Goal: Task Accomplishment & Management: Use online tool/utility

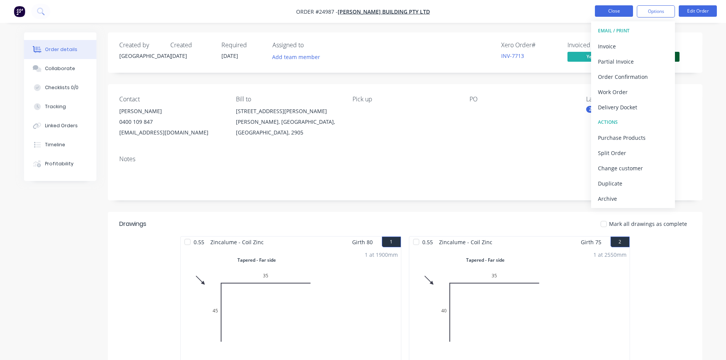
scroll to position [38, 0]
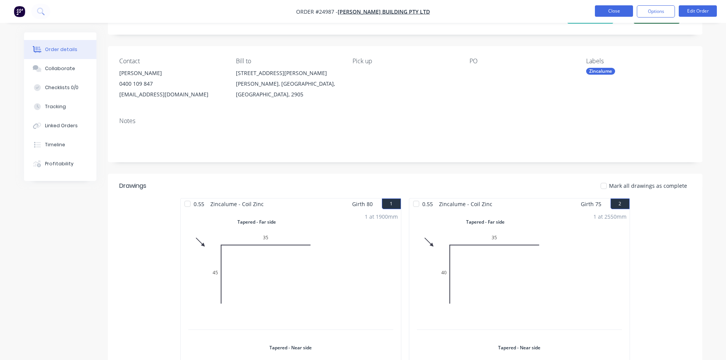
click at [610, 8] on button "Close" at bounding box center [614, 10] width 38 height 11
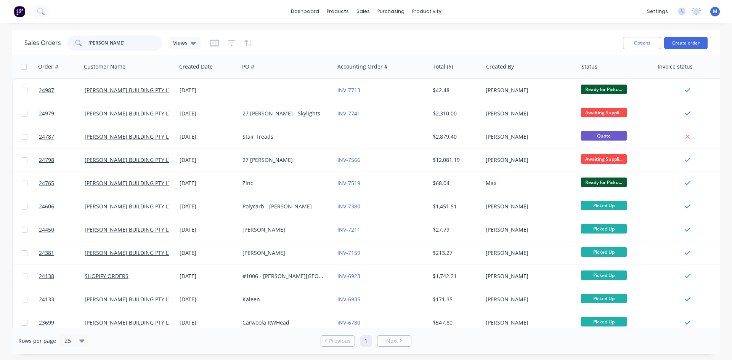
drag, startPoint x: 89, startPoint y: 47, endPoint x: 15, endPoint y: 56, distance: 74.5
click at [18, 56] on div "Sales Orders [PERSON_NAME] Views Options Create order Order # Customer Name Cre…" at bounding box center [365, 192] width 707 height 324
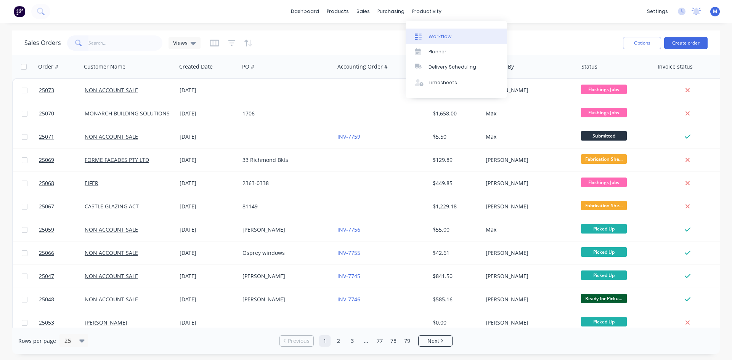
click at [442, 32] on link "Workflow" at bounding box center [456, 36] width 101 height 15
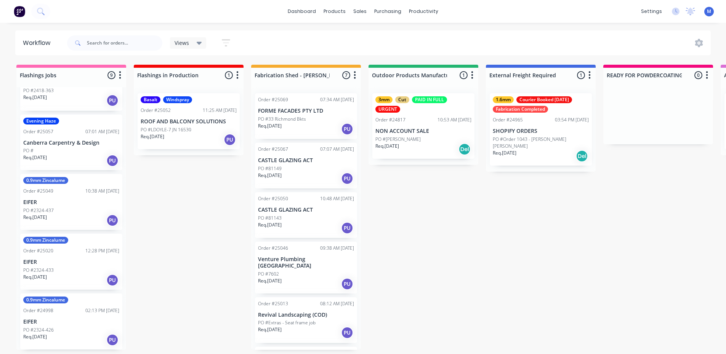
scroll to position [2, 0]
click at [46, 327] on p "PO #2324-426" at bounding box center [38, 330] width 30 height 7
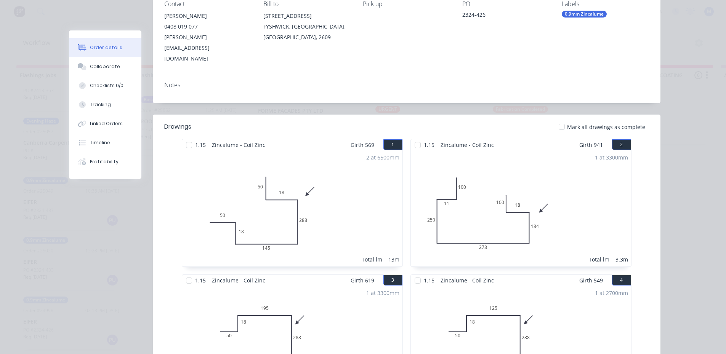
scroll to position [0, 0]
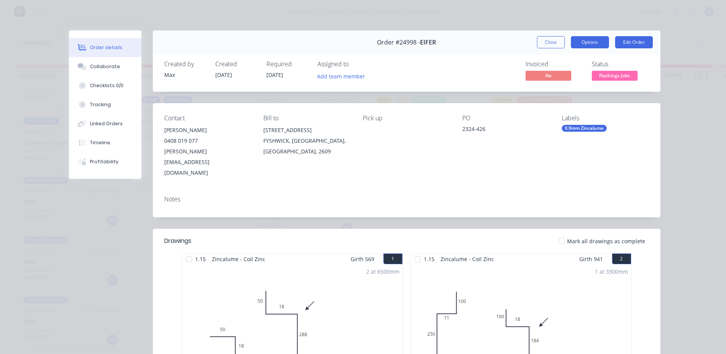
click at [589, 40] on button "Options" at bounding box center [590, 42] width 38 height 12
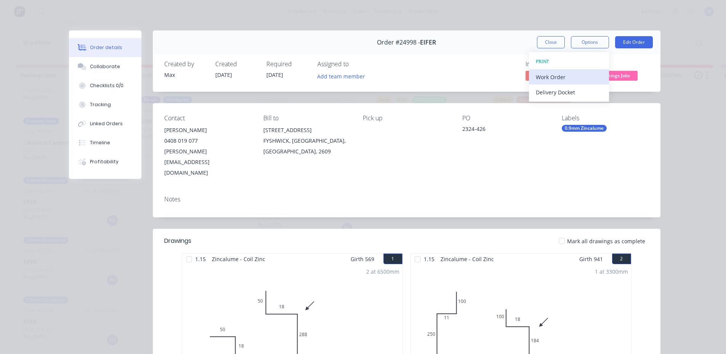
click at [562, 78] on div "Work Order" at bounding box center [569, 77] width 66 height 11
click at [559, 90] on div "Standard" at bounding box center [569, 92] width 66 height 11
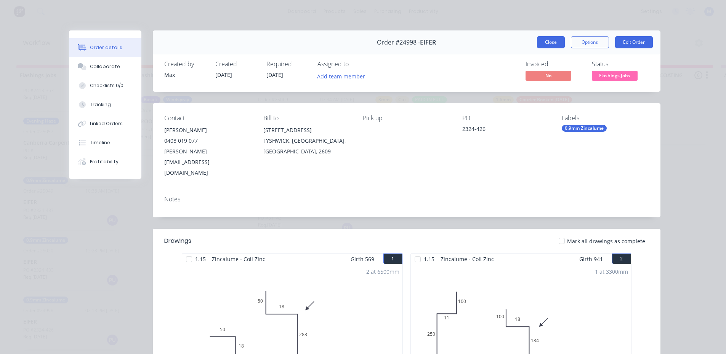
click at [545, 45] on button "Close" at bounding box center [551, 42] width 28 height 12
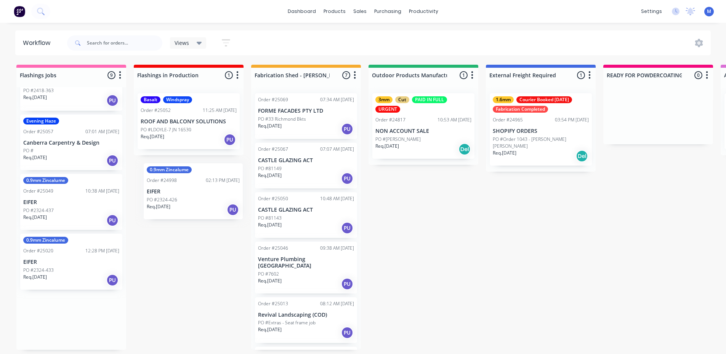
drag, startPoint x: 59, startPoint y: 318, endPoint x: 180, endPoint y: 185, distance: 179.2
drag, startPoint x: 63, startPoint y: 319, endPoint x: 175, endPoint y: 174, distance: 183.4
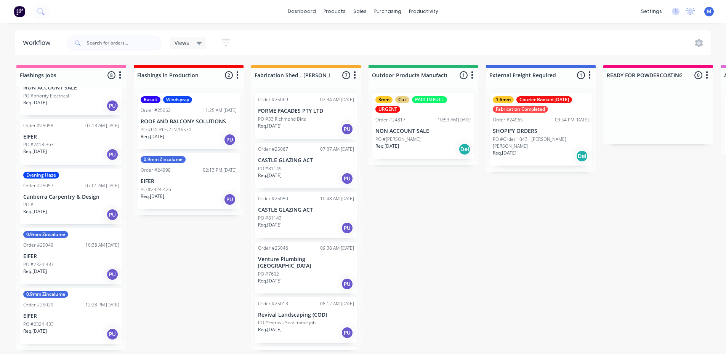
scroll to position [187, 0]
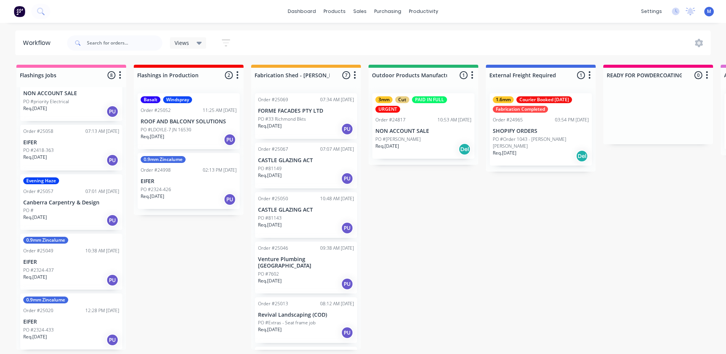
click at [67, 261] on p "EIFER" at bounding box center [71, 262] width 96 height 6
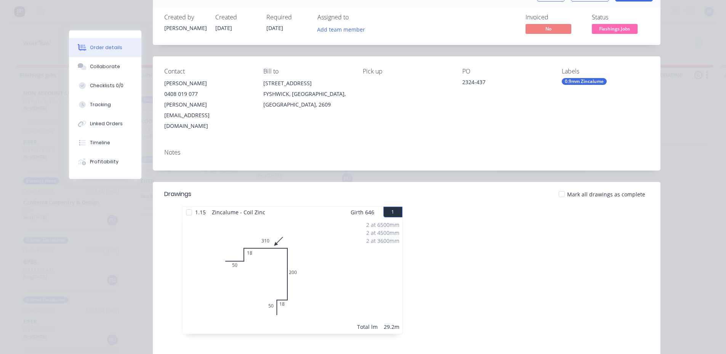
scroll to position [38, 0]
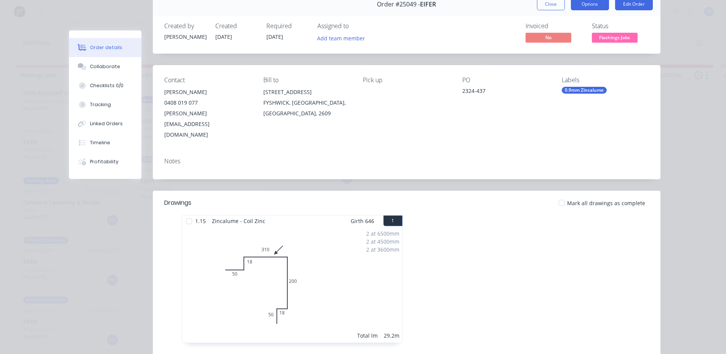
click at [580, 8] on button "Options" at bounding box center [590, 4] width 38 height 12
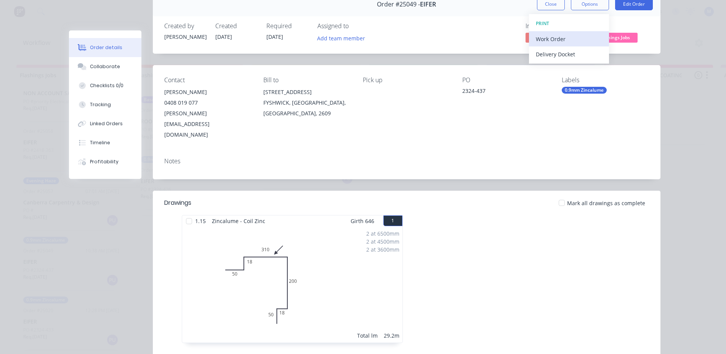
click at [562, 39] on div "Work Order" at bounding box center [569, 39] width 66 height 11
click at [556, 55] on div "Standard" at bounding box center [569, 54] width 66 height 11
click at [550, 4] on button "Close" at bounding box center [551, 4] width 28 height 12
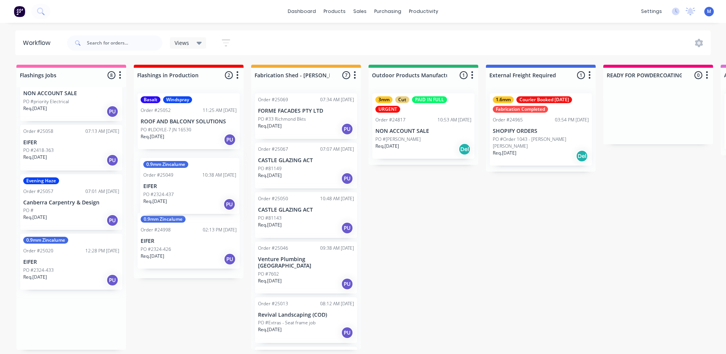
drag, startPoint x: 76, startPoint y: 269, endPoint x: 198, endPoint y: 194, distance: 143.7
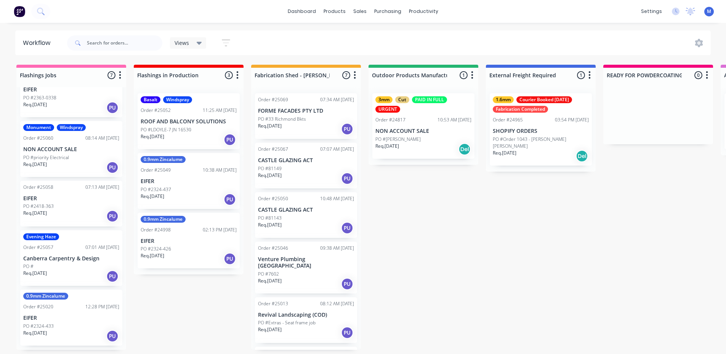
scroll to position [127, 0]
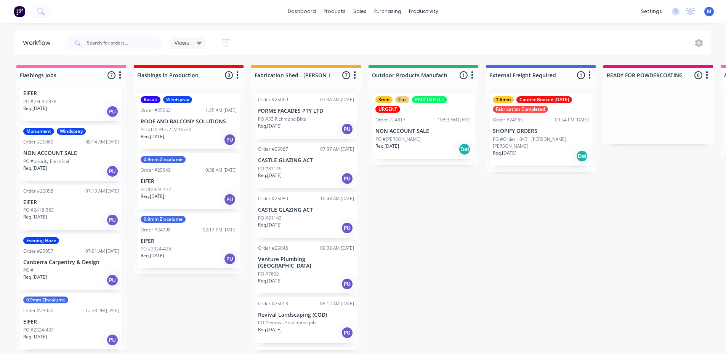
click at [66, 325] on div "0.9mm Zincalume Order #25020 12:28 PM [DATE] EIFER PO #2324-433 Req. [DATE] PU" at bounding box center [71, 322] width 102 height 56
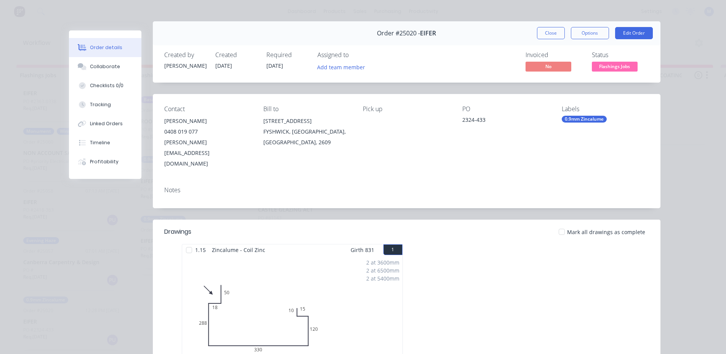
scroll to position [0, 0]
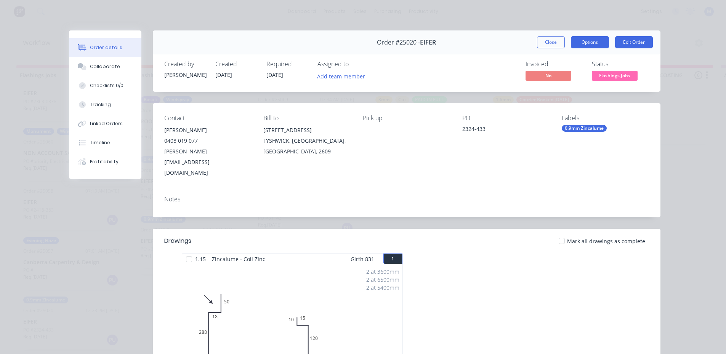
click at [590, 42] on button "Options" at bounding box center [590, 42] width 38 height 12
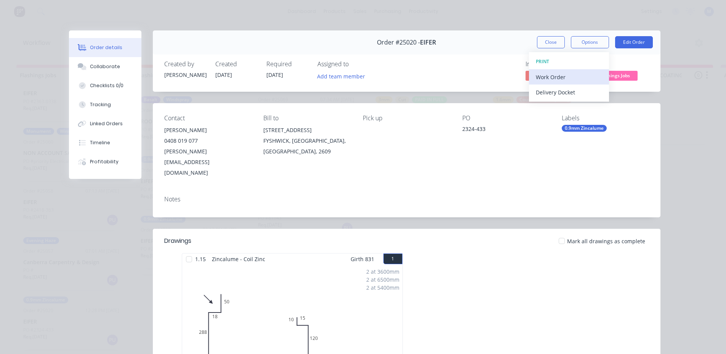
click at [571, 74] on div "Work Order" at bounding box center [569, 77] width 66 height 11
click at [571, 93] on div "Standard" at bounding box center [569, 92] width 66 height 11
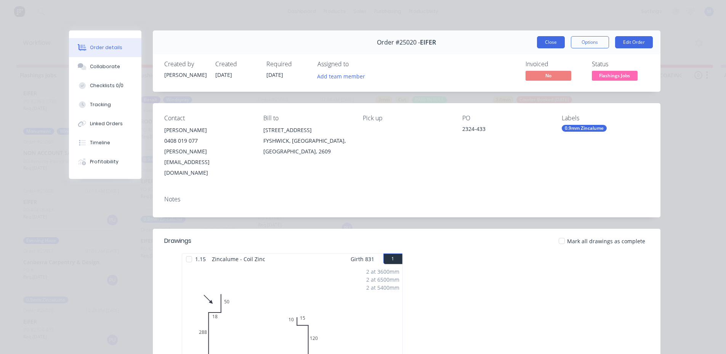
click at [545, 46] on button "Close" at bounding box center [551, 42] width 28 height 12
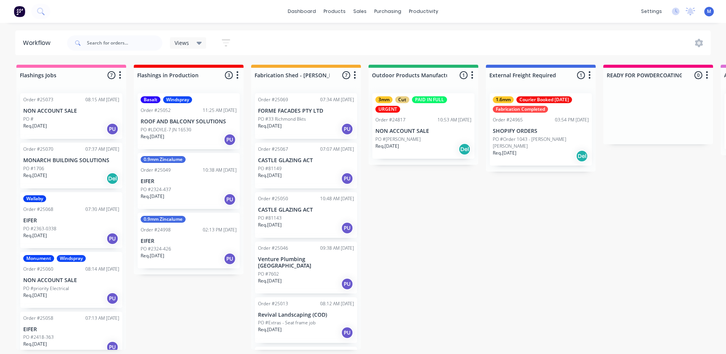
click at [77, 170] on div "PO #1706" at bounding box center [71, 168] width 96 height 7
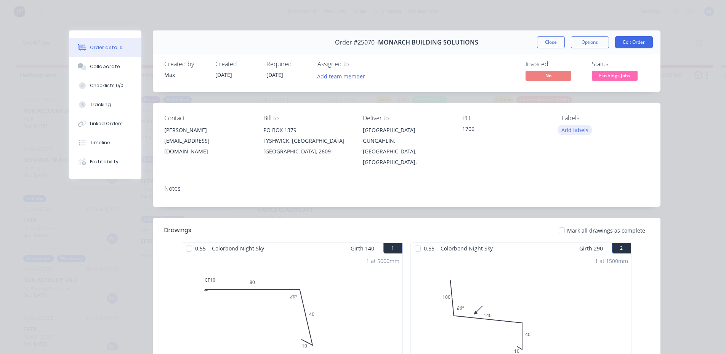
click at [578, 131] on button "Add labels" at bounding box center [575, 130] width 35 height 10
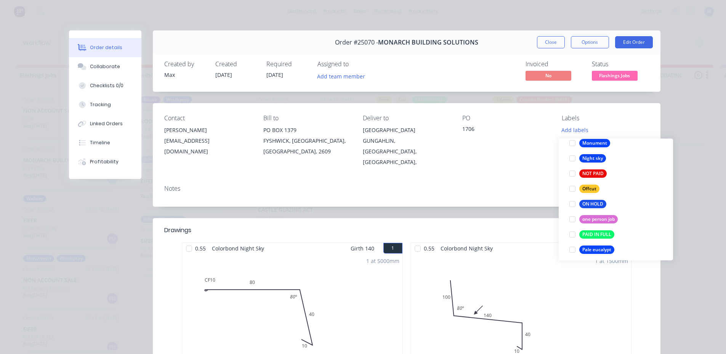
scroll to position [1143, 0]
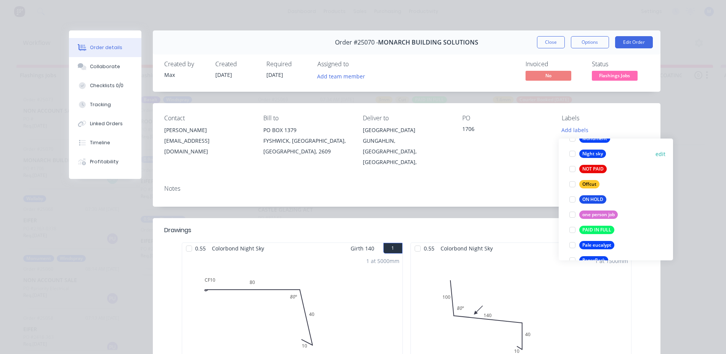
click at [574, 153] on div at bounding box center [572, 153] width 15 height 15
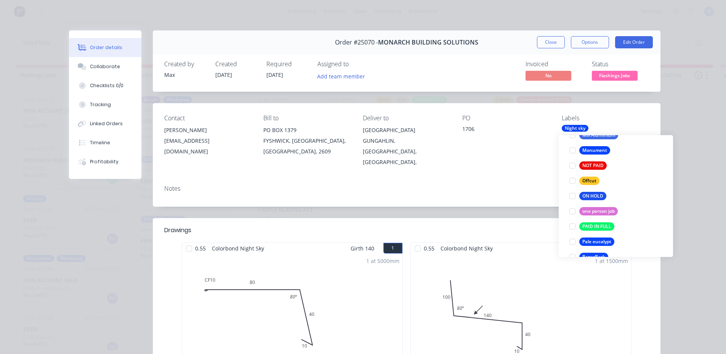
scroll to position [46, 0]
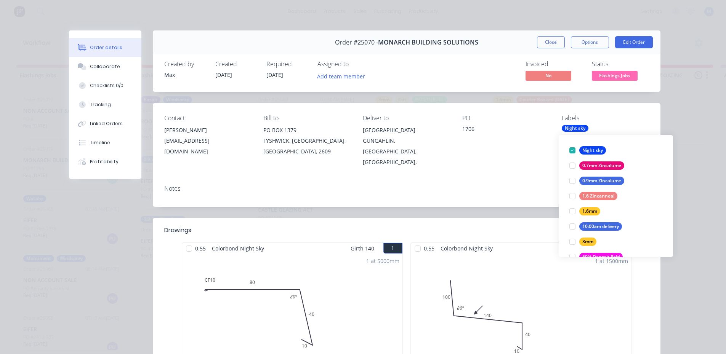
click at [497, 159] on div "Contact [PERSON_NAME] [EMAIL_ADDRESS][DOMAIN_NAME] Bill to PO [GEOGRAPHIC_DATA]…" at bounding box center [407, 141] width 508 height 76
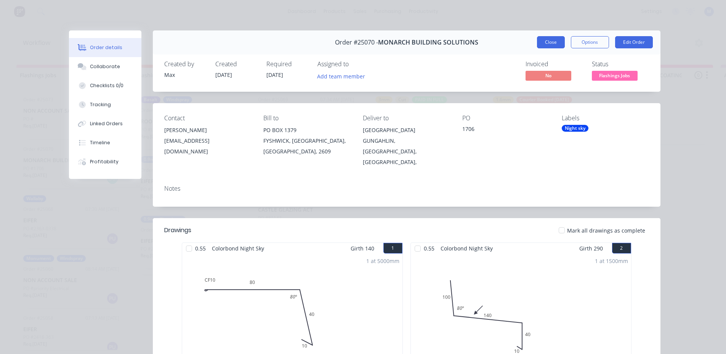
click at [550, 41] on button "Close" at bounding box center [551, 42] width 28 height 12
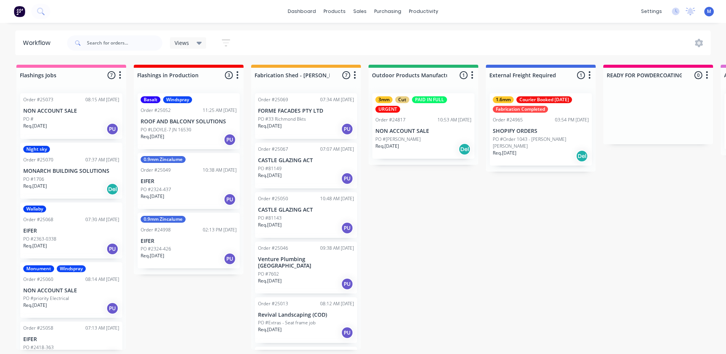
click at [53, 119] on div "PO #" at bounding box center [71, 119] width 96 height 7
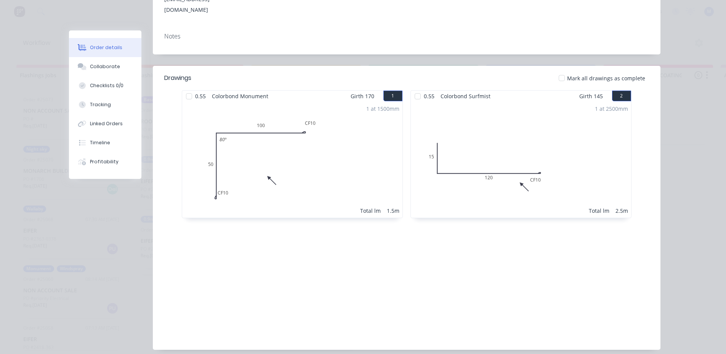
scroll to position [0, 0]
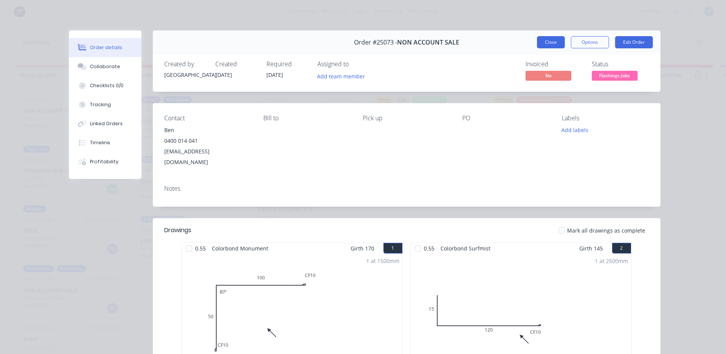
click at [539, 44] on button "Close" at bounding box center [551, 42] width 28 height 12
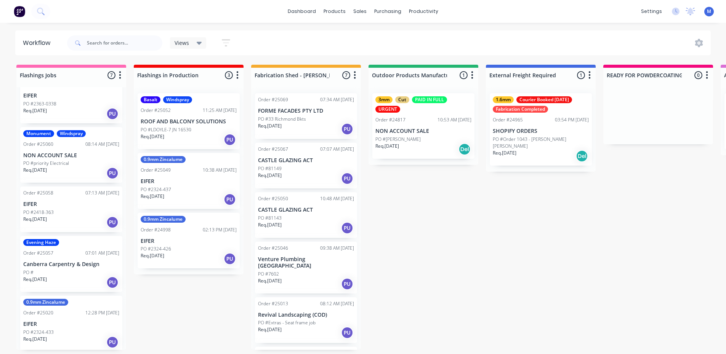
scroll to position [138, 0]
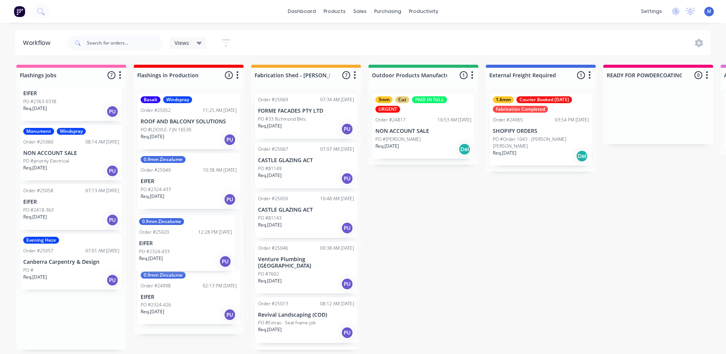
drag, startPoint x: 71, startPoint y: 321, endPoint x: 191, endPoint y: 244, distance: 142.4
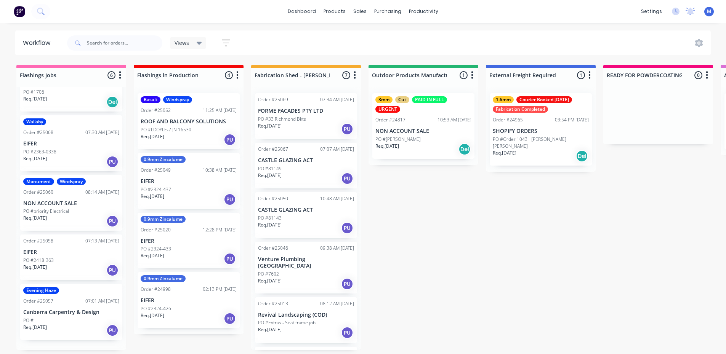
scroll to position [78, 0]
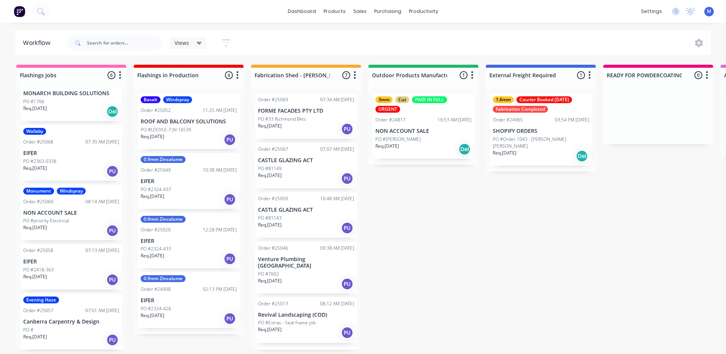
click at [61, 212] on p "NON ACCOUNT SALE" at bounding box center [71, 213] width 96 height 6
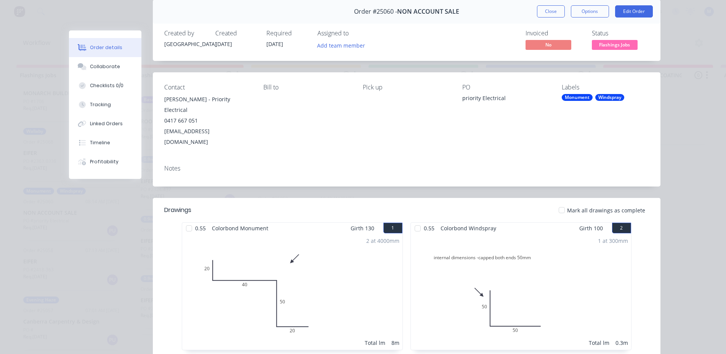
scroll to position [0, 0]
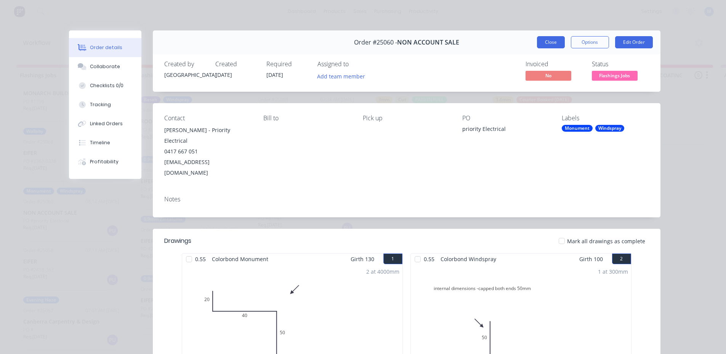
click at [546, 42] on button "Close" at bounding box center [551, 42] width 28 height 12
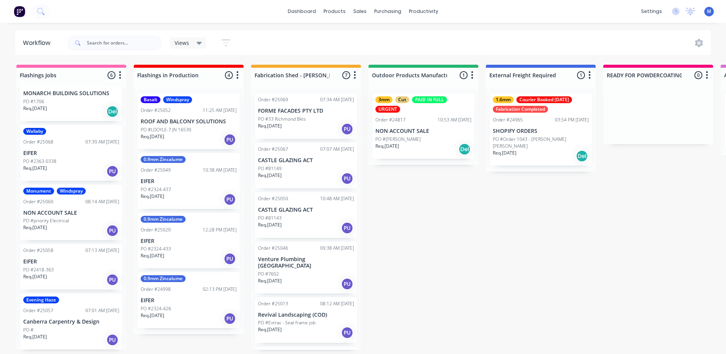
click at [64, 334] on div "Req. [DATE] PU" at bounding box center [71, 340] width 96 height 13
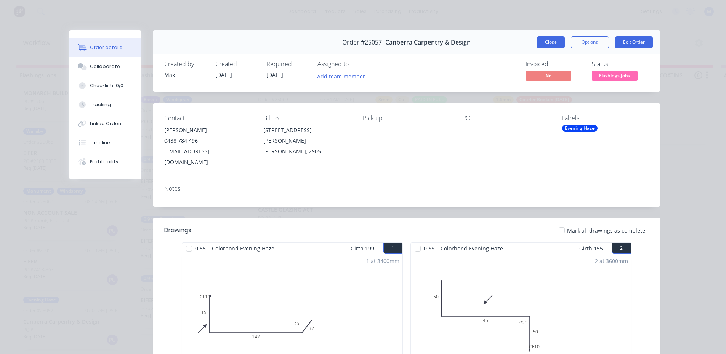
click at [545, 44] on button "Close" at bounding box center [551, 42] width 28 height 12
